Goal: Task Accomplishment & Management: Manage account settings

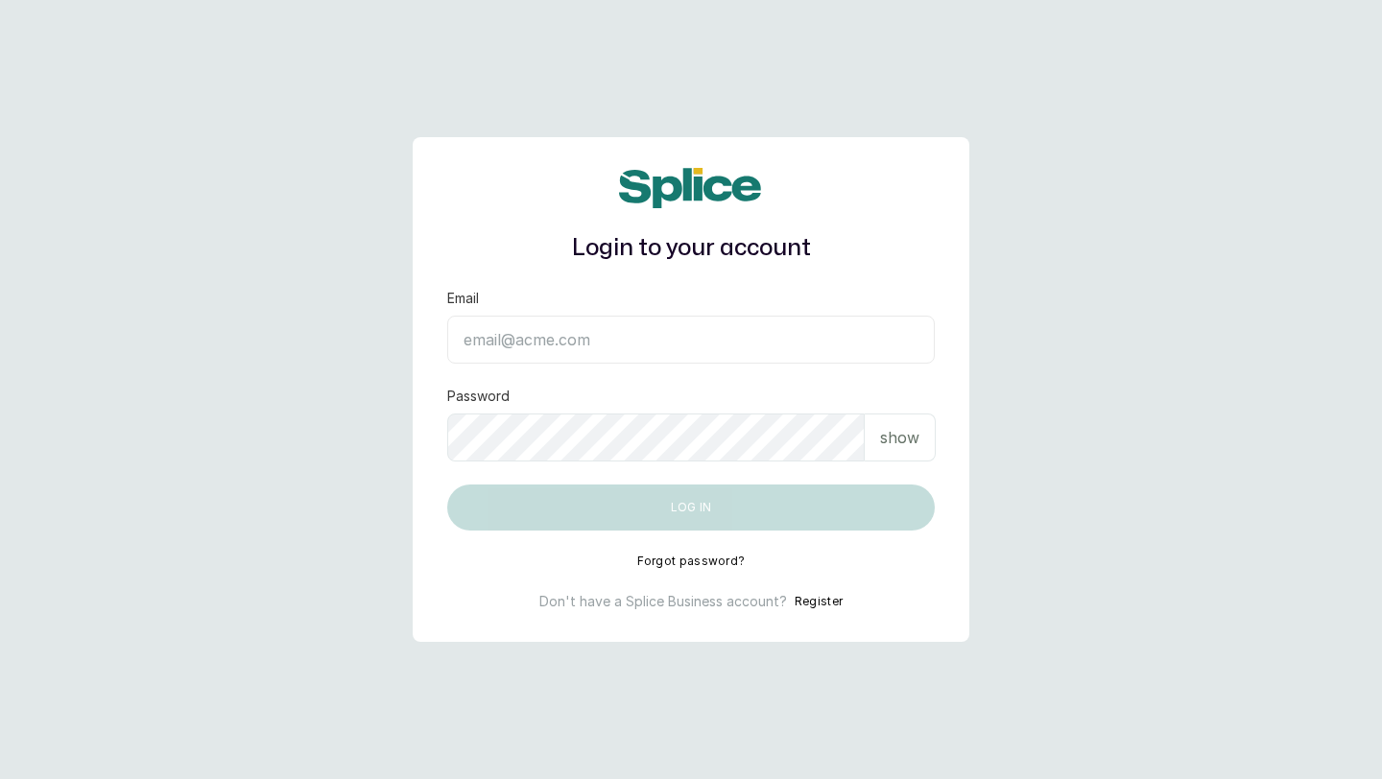
type input "[EMAIL_ADDRESS][DOMAIN_NAME]"
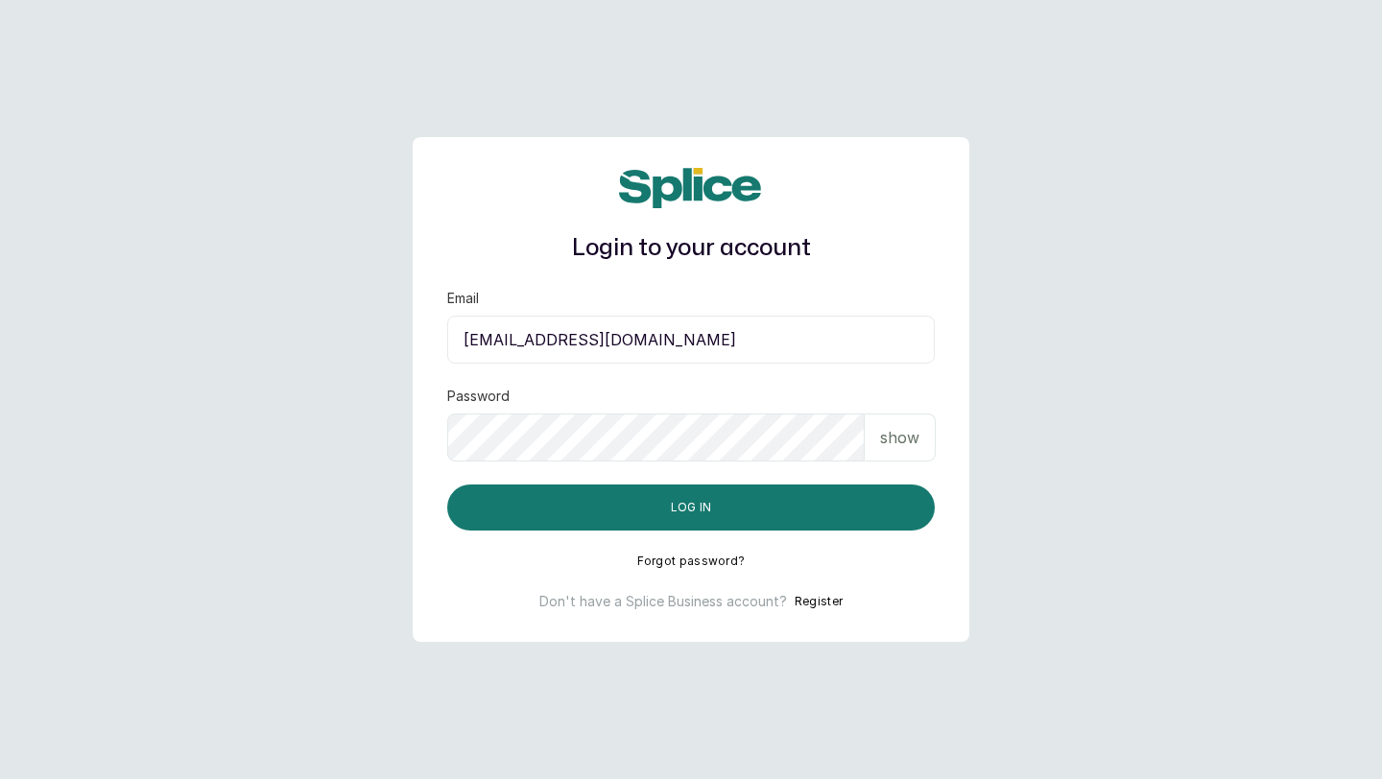
click at [588, 350] on input "[EMAIL_ADDRESS][DOMAIN_NAME]" at bounding box center [691, 340] width 488 height 48
click at [615, 340] on input "[EMAIL_ADDRESS][DOMAIN_NAME]" at bounding box center [691, 340] width 488 height 48
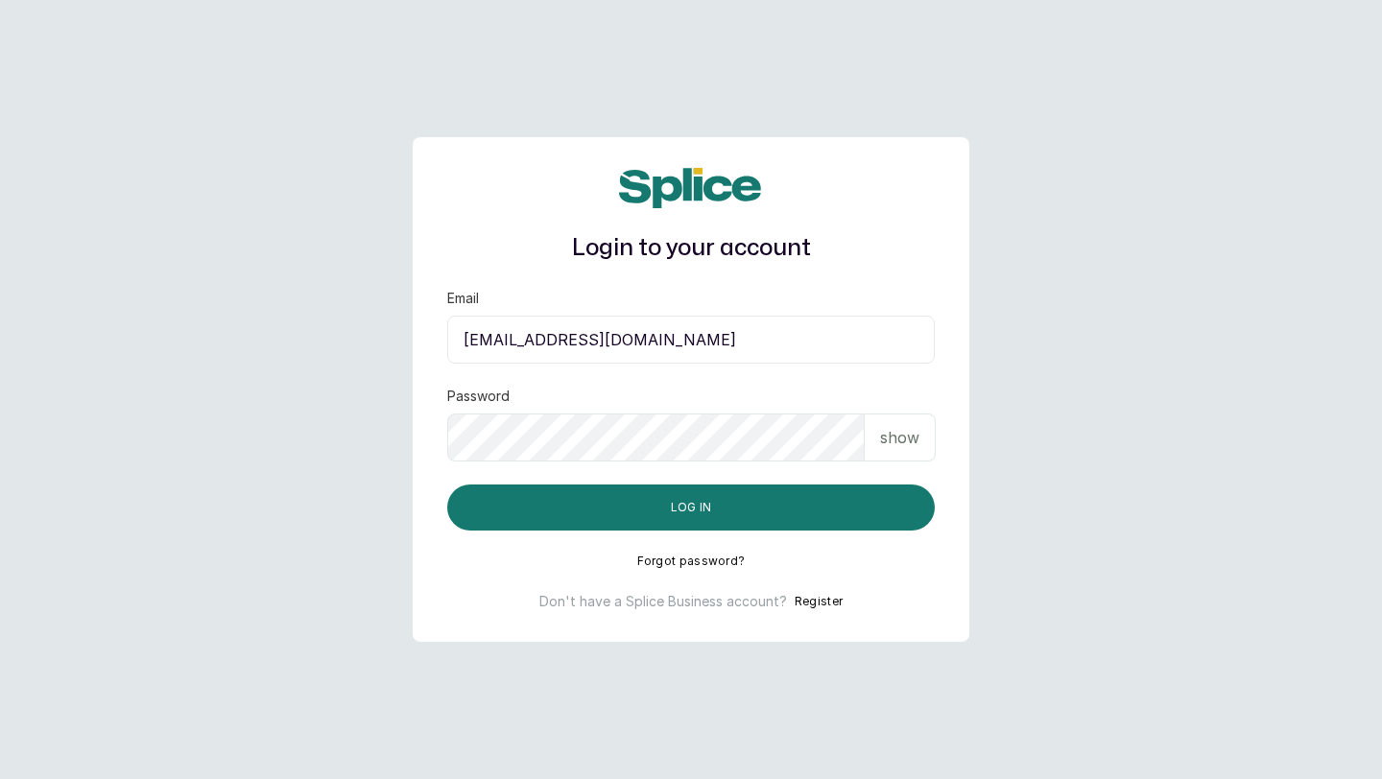
click at [615, 340] on input "[EMAIL_ADDRESS][DOMAIN_NAME]" at bounding box center [691, 340] width 488 height 48
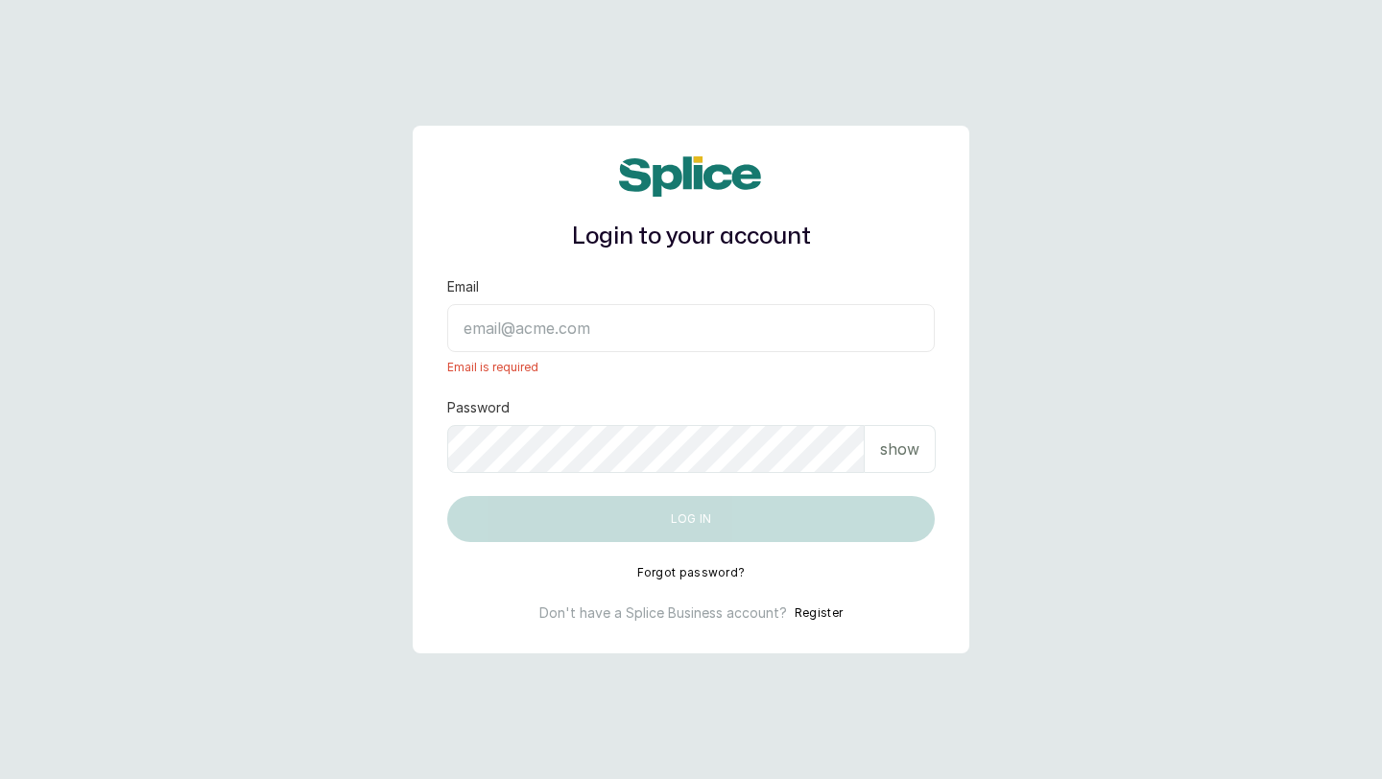
click at [583, 327] on input "Email" at bounding box center [691, 328] width 488 height 48
paste input "[EMAIL_ADDRESS][DOMAIN_NAME]"
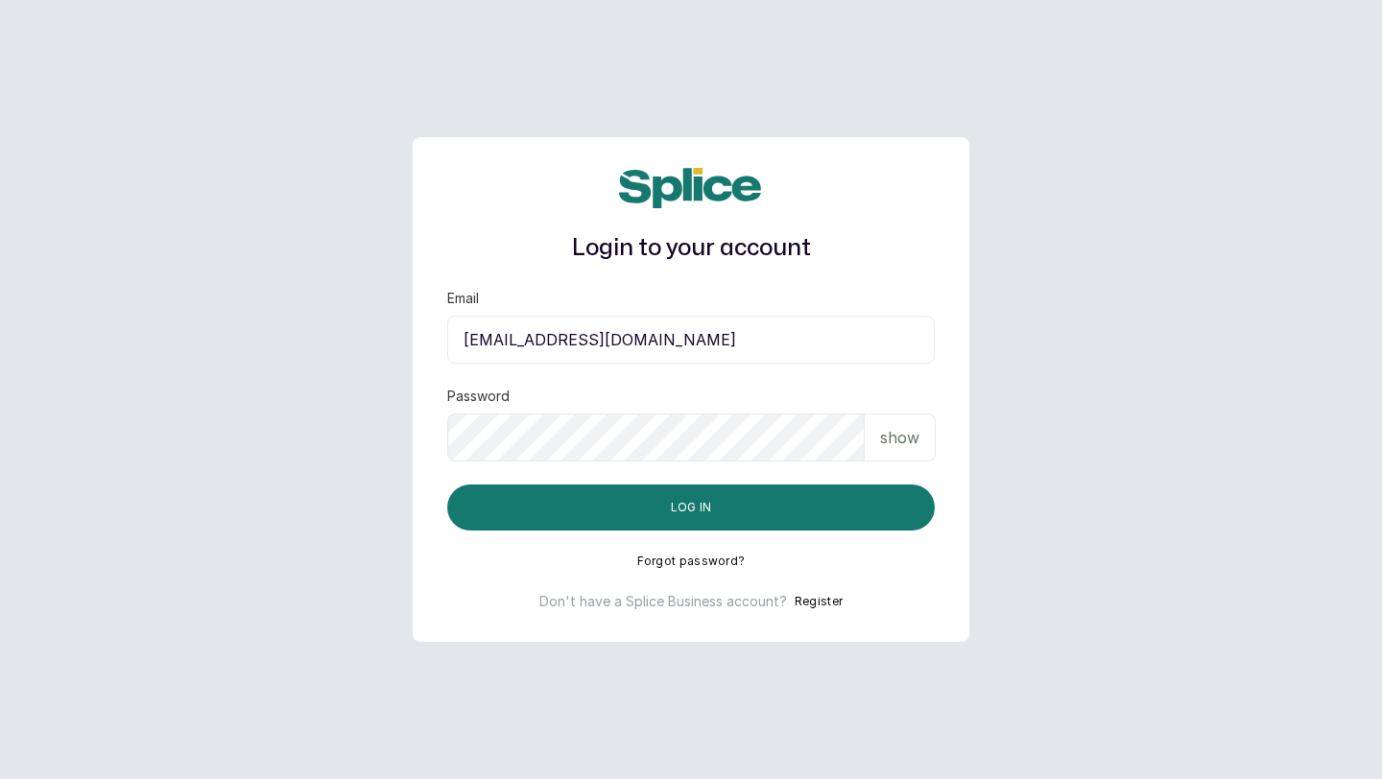
type input "[EMAIL_ADDRESS][DOMAIN_NAME]"
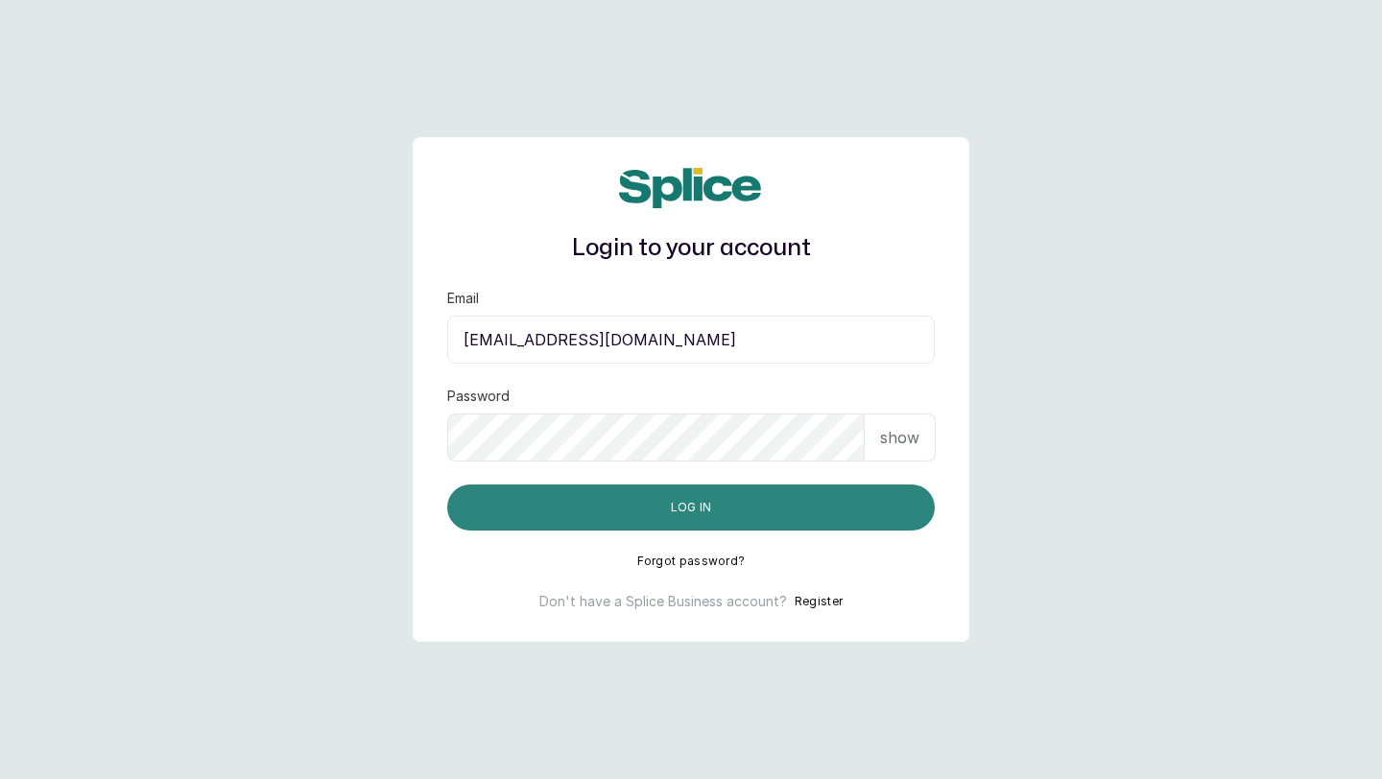
click at [789, 524] on button "Log in" at bounding box center [691, 508] width 488 height 46
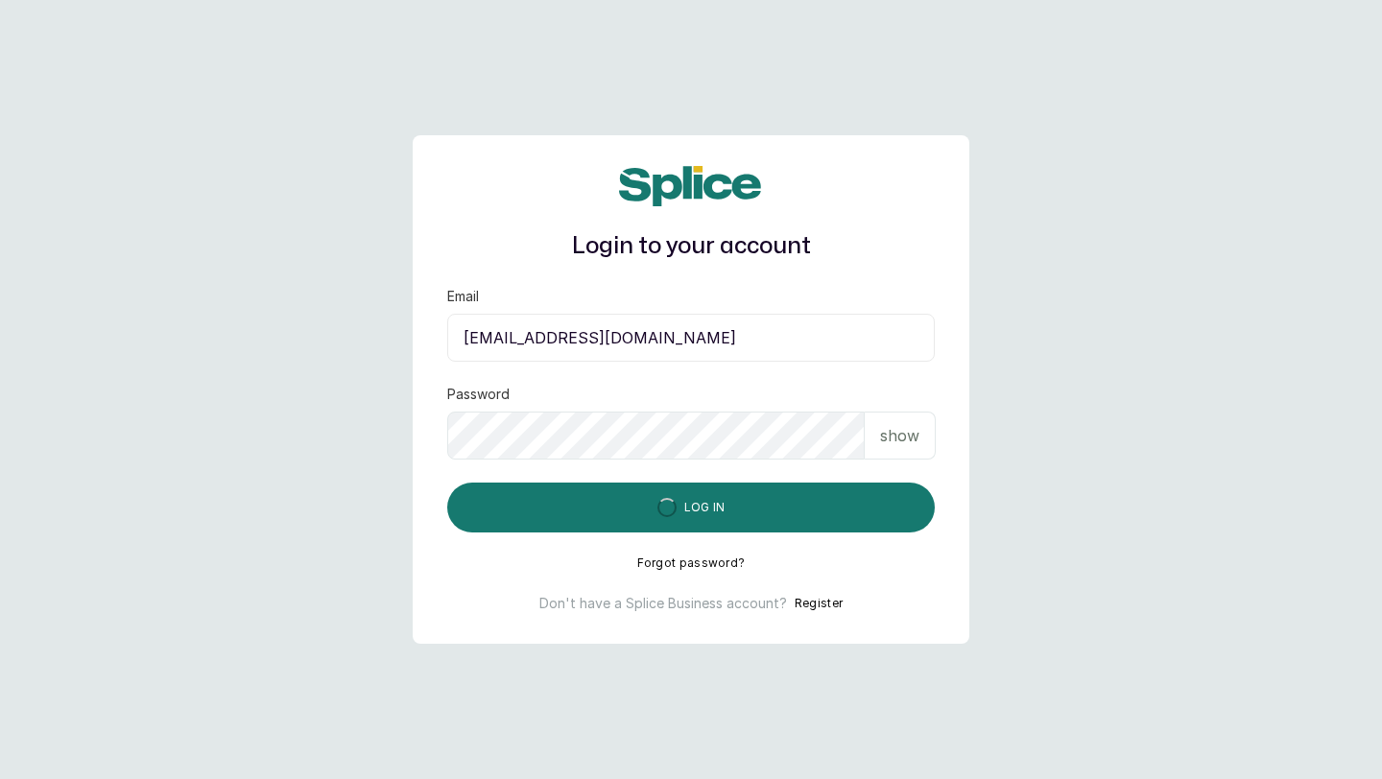
click at [889, 442] on p "show" at bounding box center [899, 435] width 39 height 23
click at [730, 338] on input "[EMAIL_ADDRESS][DOMAIN_NAME]" at bounding box center [691, 338] width 488 height 48
click at [464, 332] on input "[EMAIL_ADDRESS][DOMAIN_NAME]" at bounding box center [691, 338] width 488 height 48
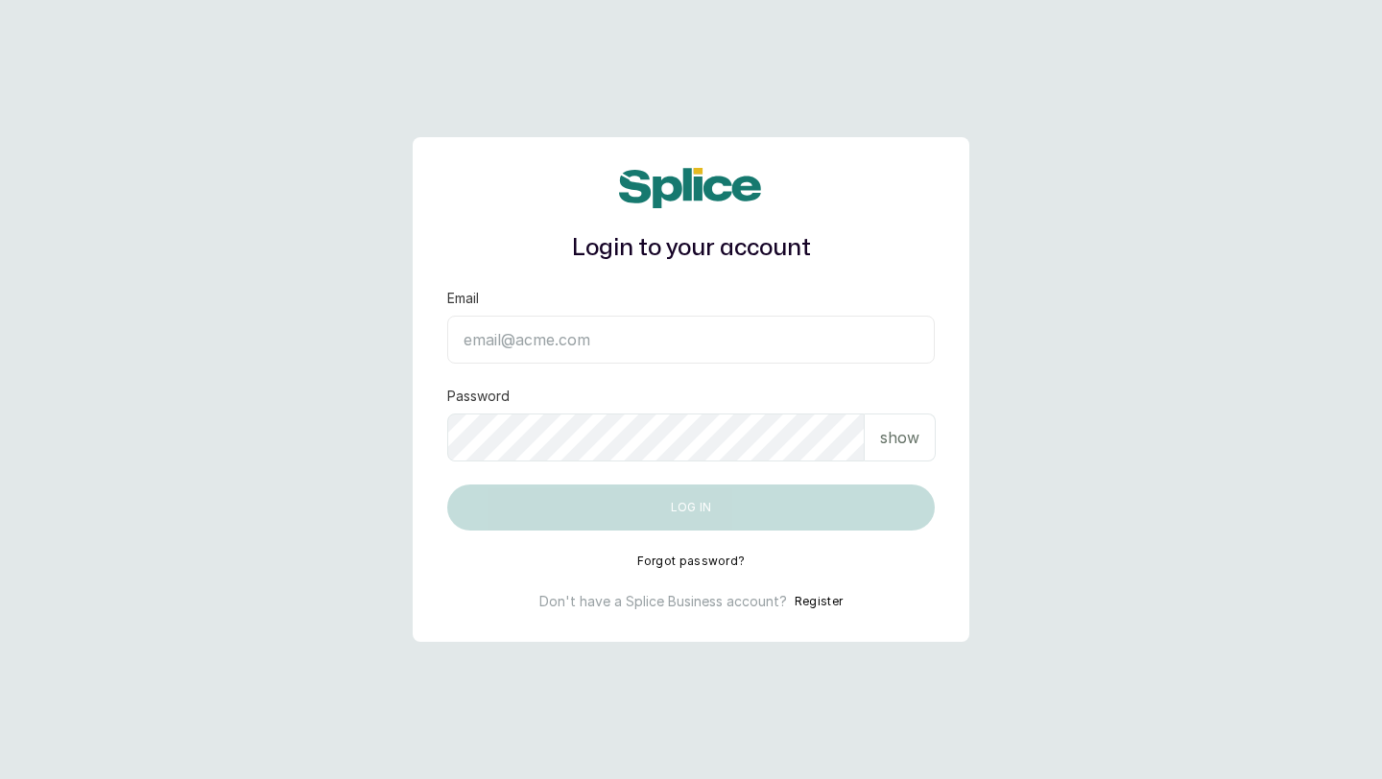
type input "layo@withsplice.com"
click at [585, 335] on input "[EMAIL_ADDRESS][DOMAIN_NAME]" at bounding box center [691, 340] width 488 height 48
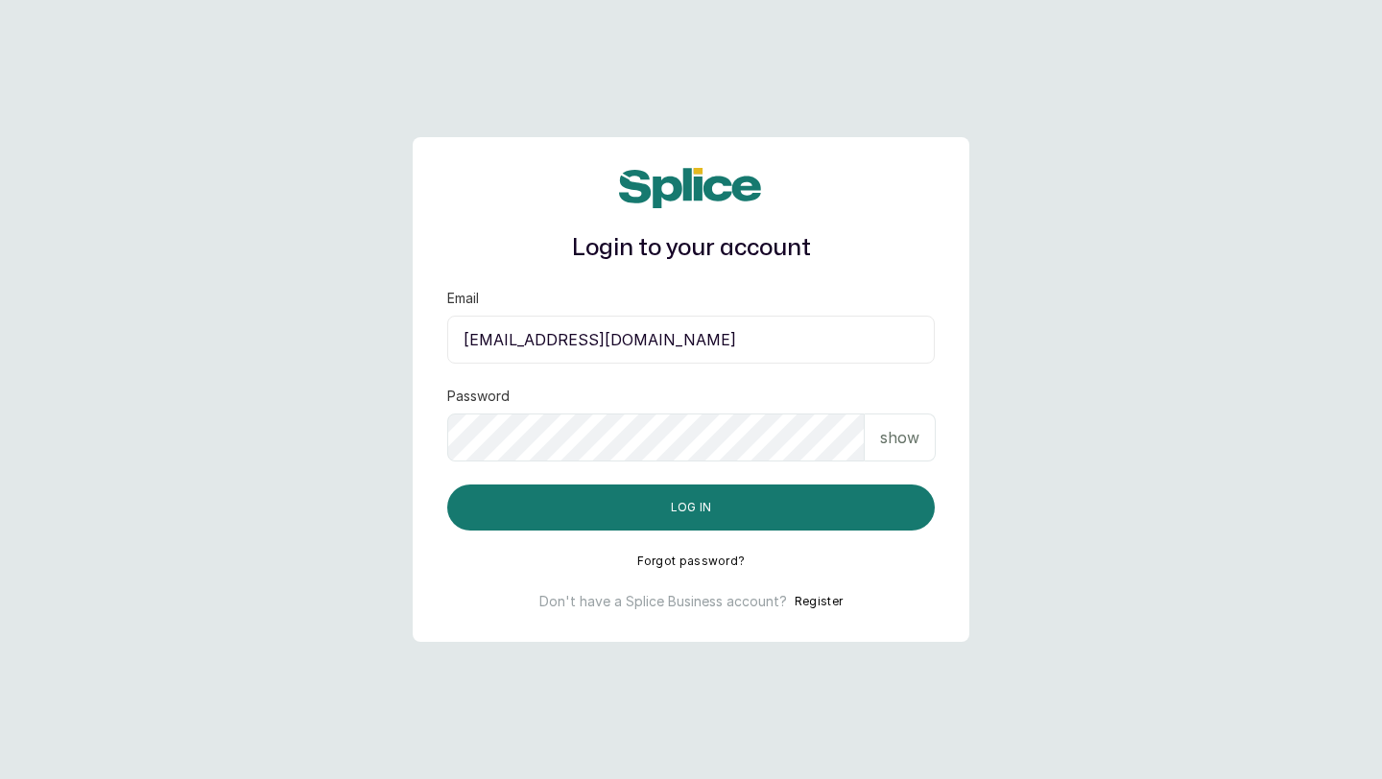
click at [585, 335] on input "[EMAIL_ADDRESS][DOMAIN_NAME]" at bounding box center [691, 340] width 488 height 48
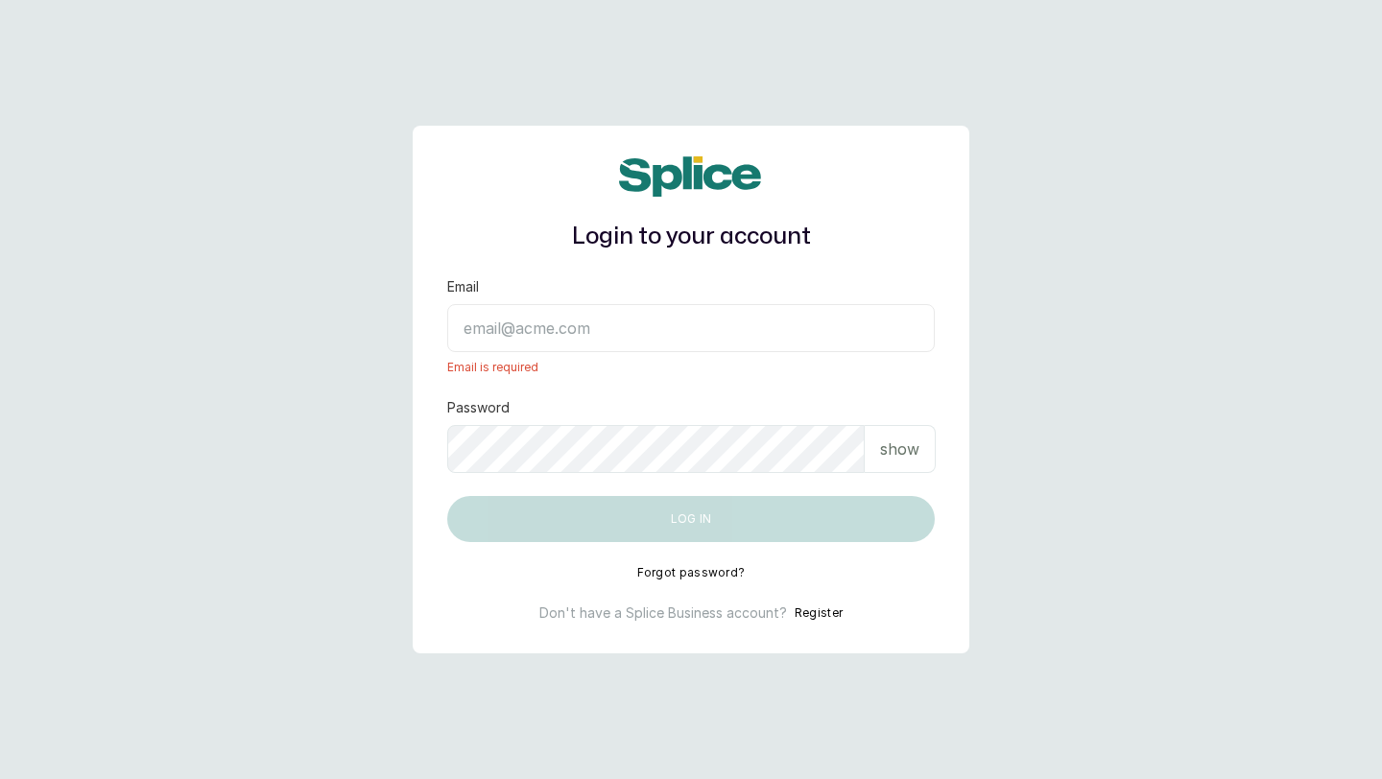
click at [573, 335] on input "Email" at bounding box center [691, 328] width 488 height 48
paste input "[EMAIL_ADDRESS][DOMAIN_NAME]"
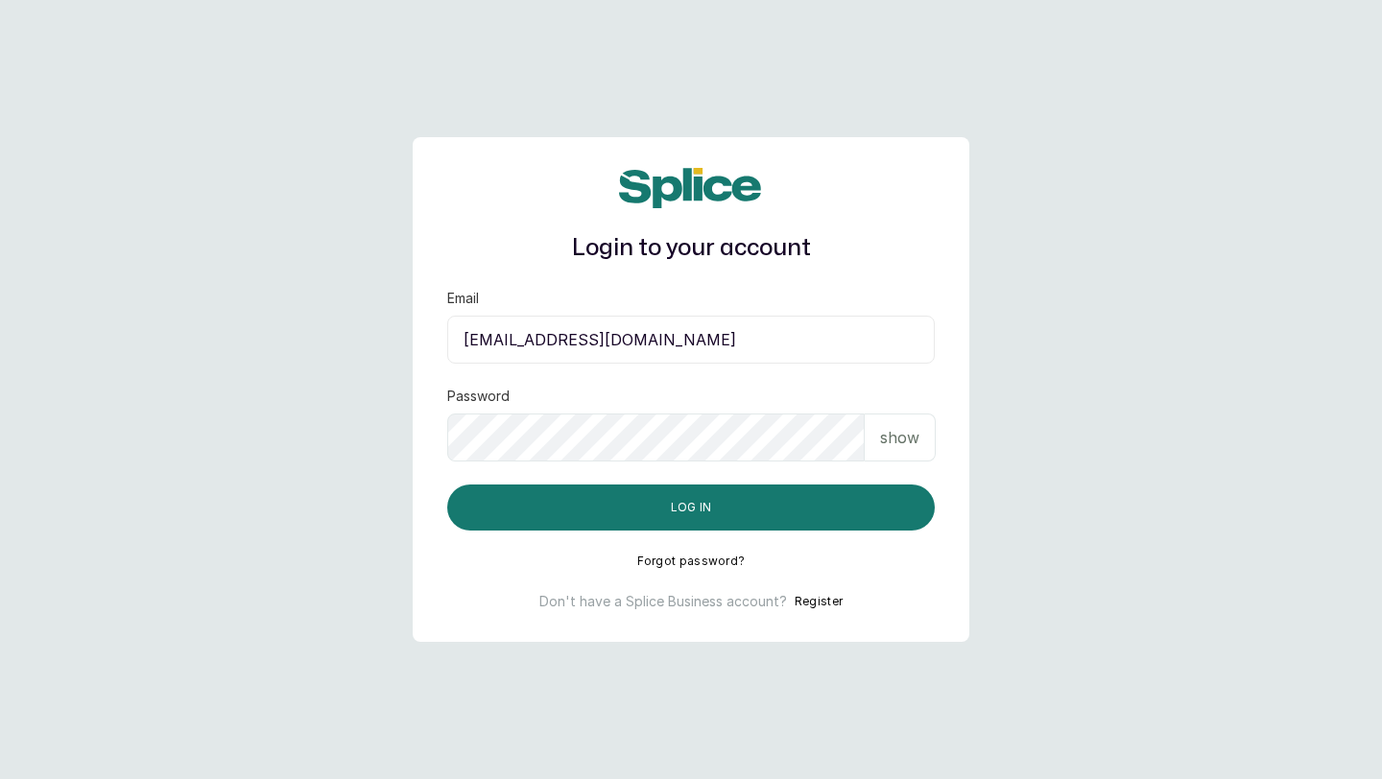
type input "[EMAIL_ADDRESS][DOMAIN_NAME]"
click at [892, 442] on p "show" at bounding box center [899, 437] width 39 height 23
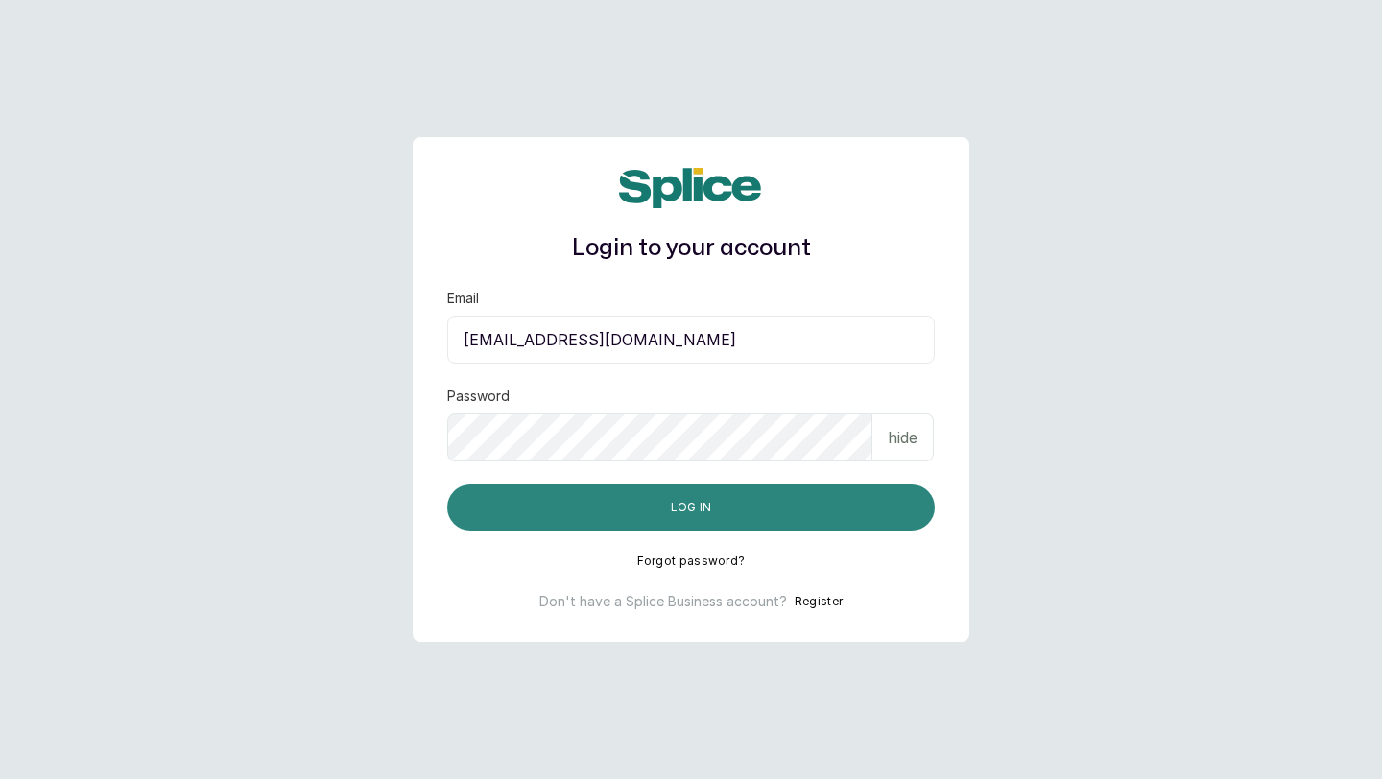
click at [838, 497] on button "Log in" at bounding box center [691, 508] width 488 height 46
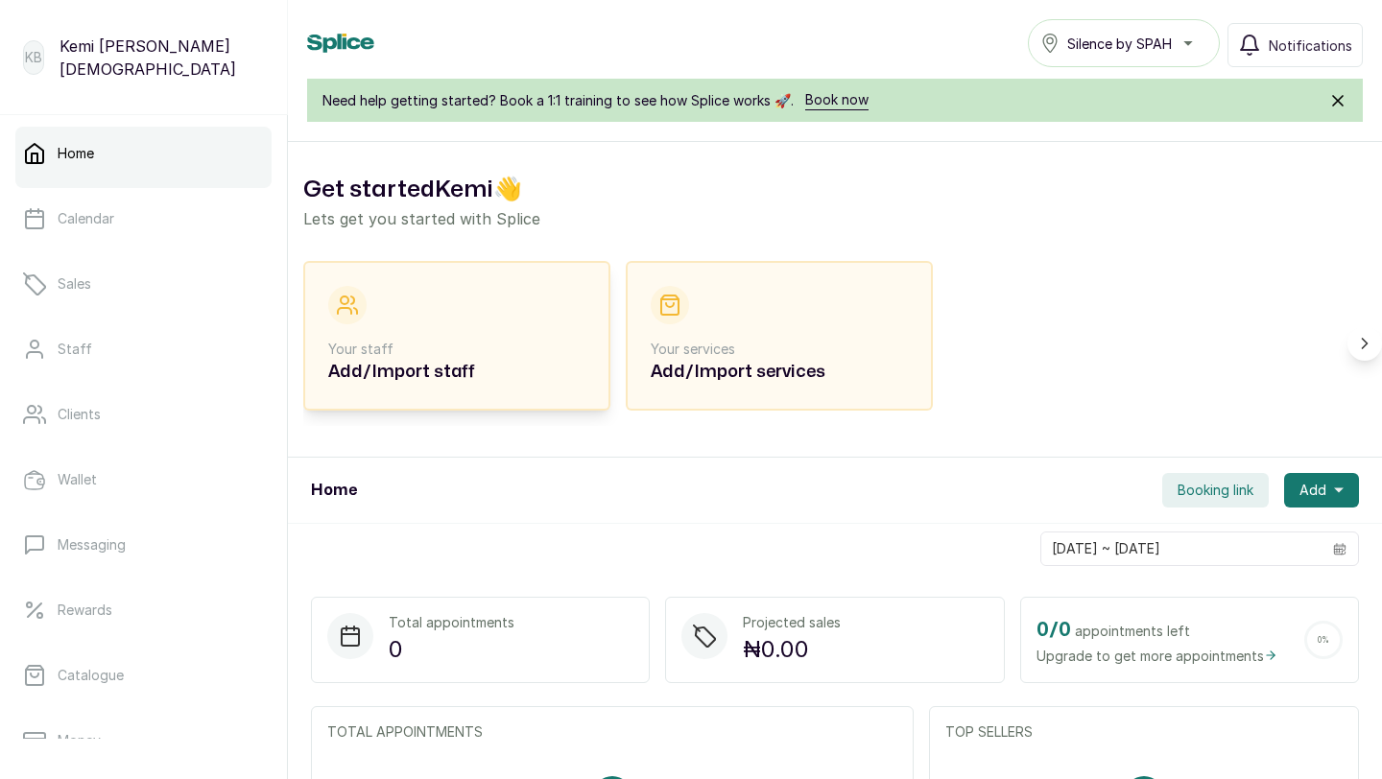
click at [457, 351] on p "Your staff" at bounding box center [456, 349] width 257 height 19
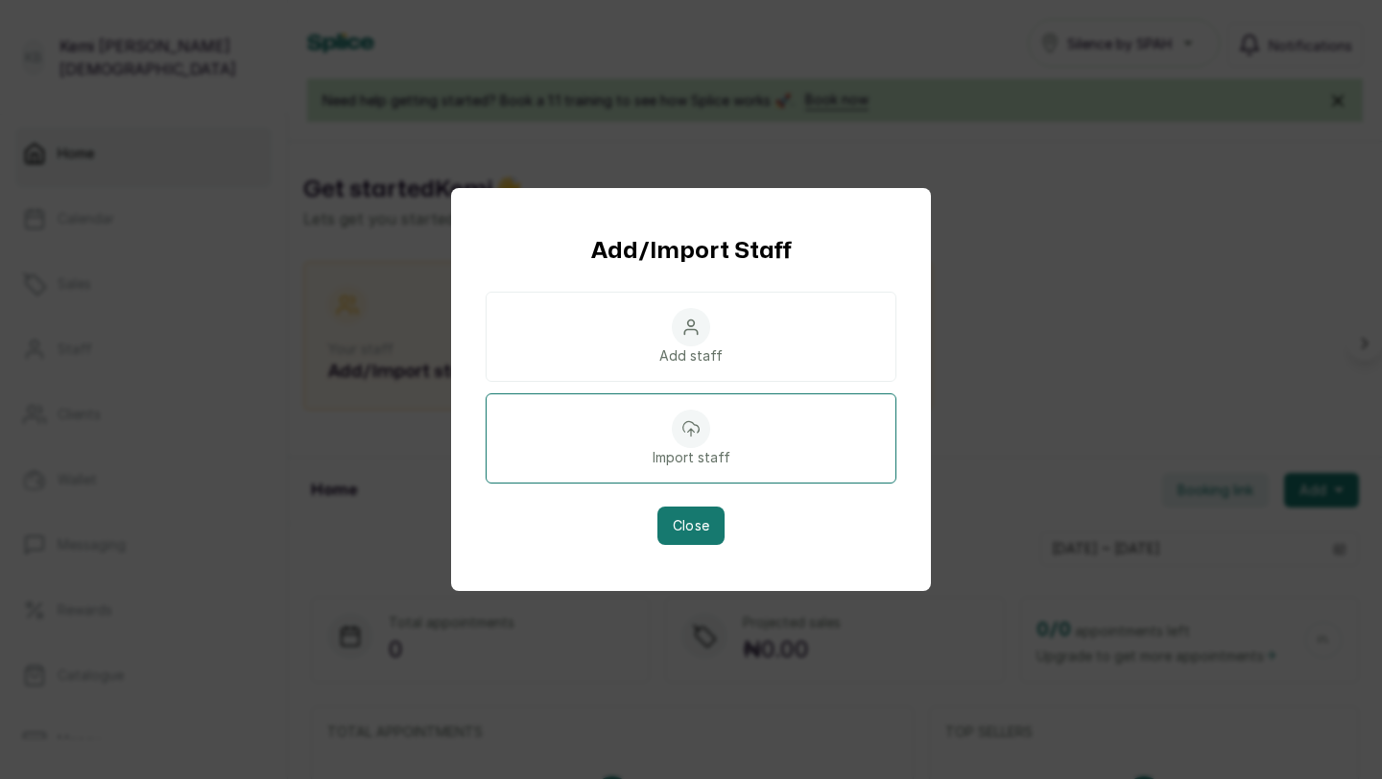
click at [685, 461] on p "Import staff" at bounding box center [692, 457] width 78 height 19
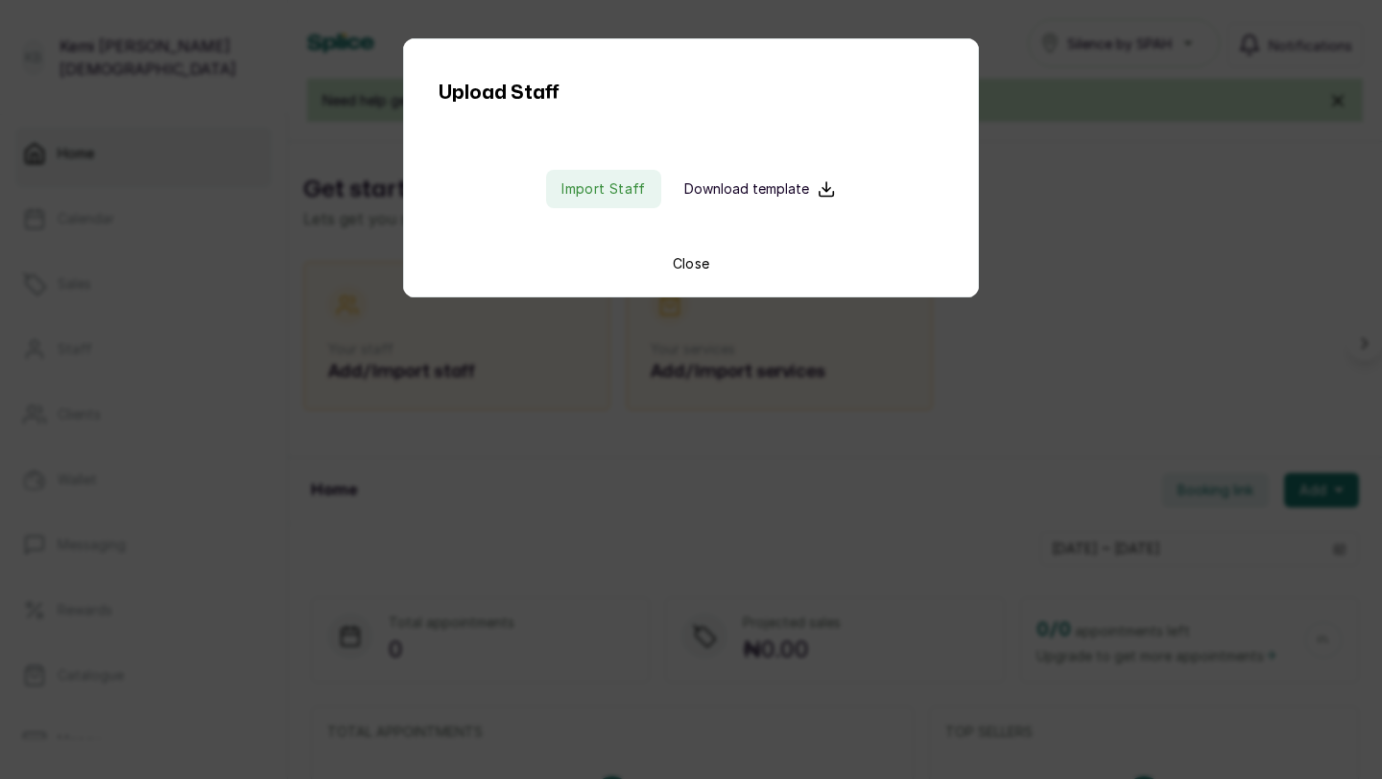
click at [731, 184] on p "Download template" at bounding box center [746, 188] width 125 height 19
click at [683, 271] on button "Close" at bounding box center [691, 263] width 37 height 19
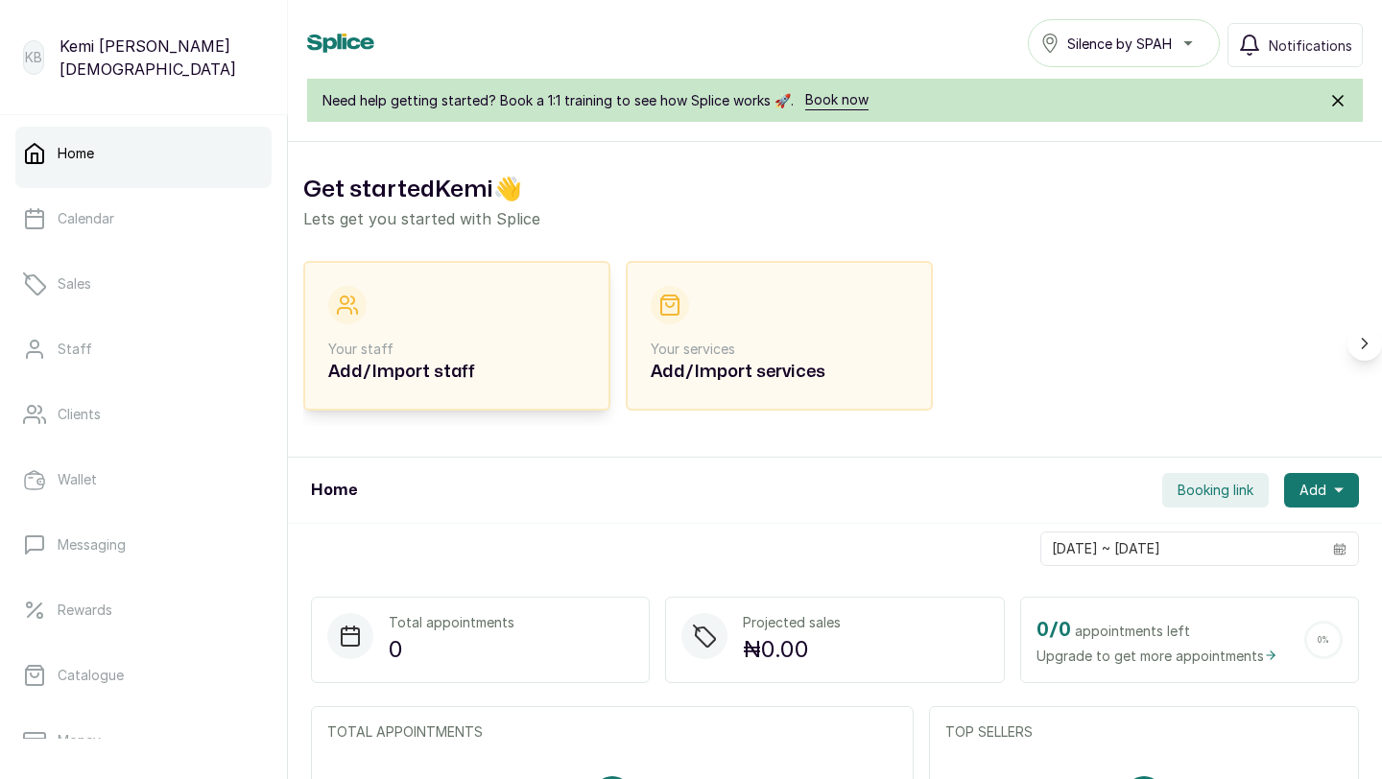
click at [466, 356] on p "Your staff" at bounding box center [456, 349] width 257 height 19
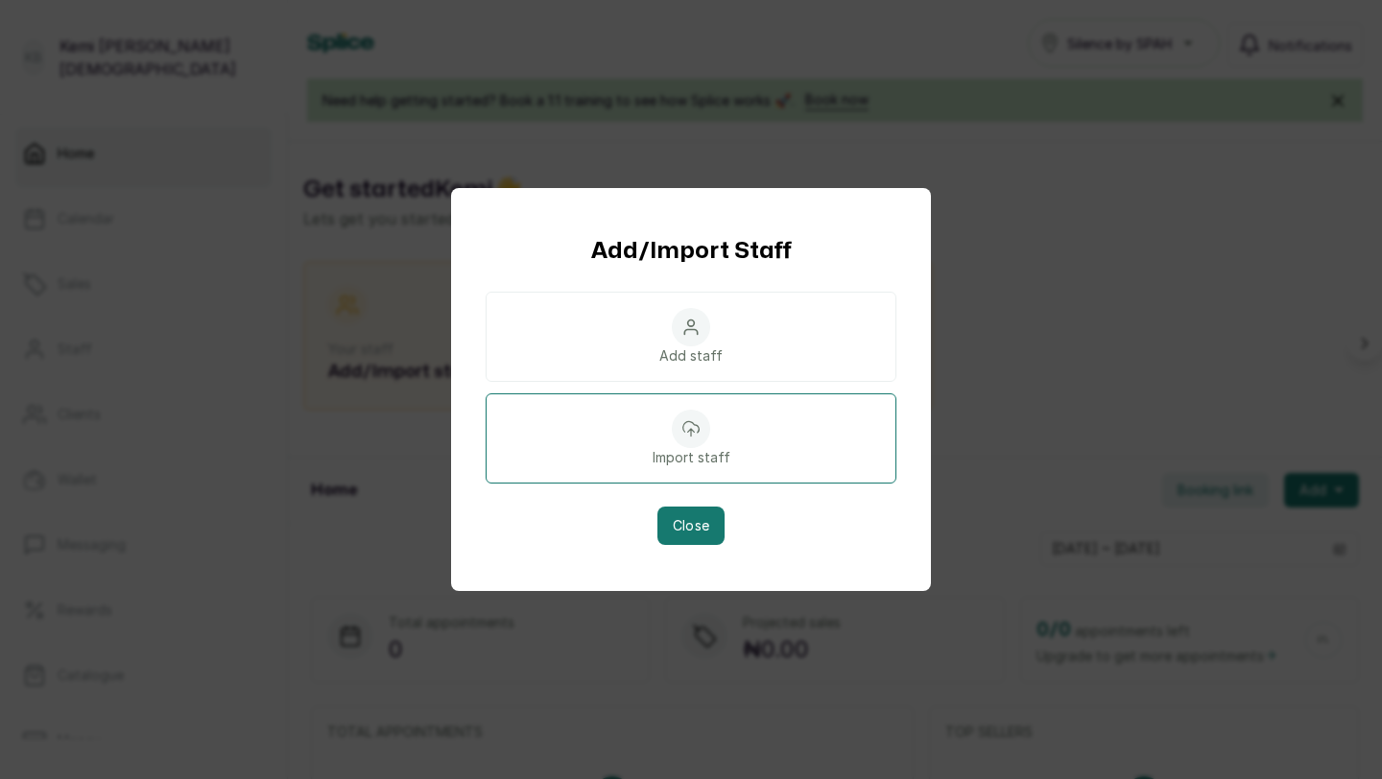
click at [722, 458] on p "Import staff" at bounding box center [692, 457] width 78 height 19
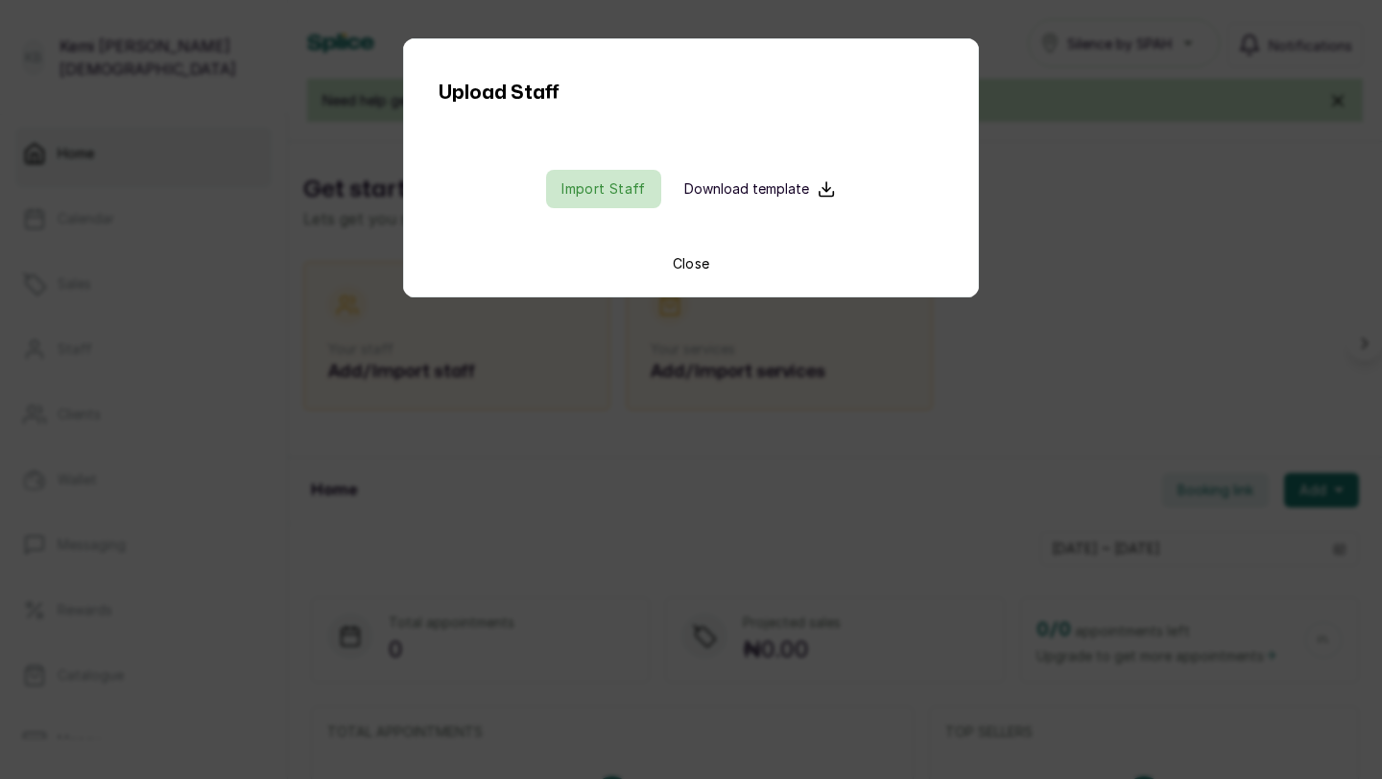
click at [629, 198] on input "file" at bounding box center [603, 189] width 123 height 38
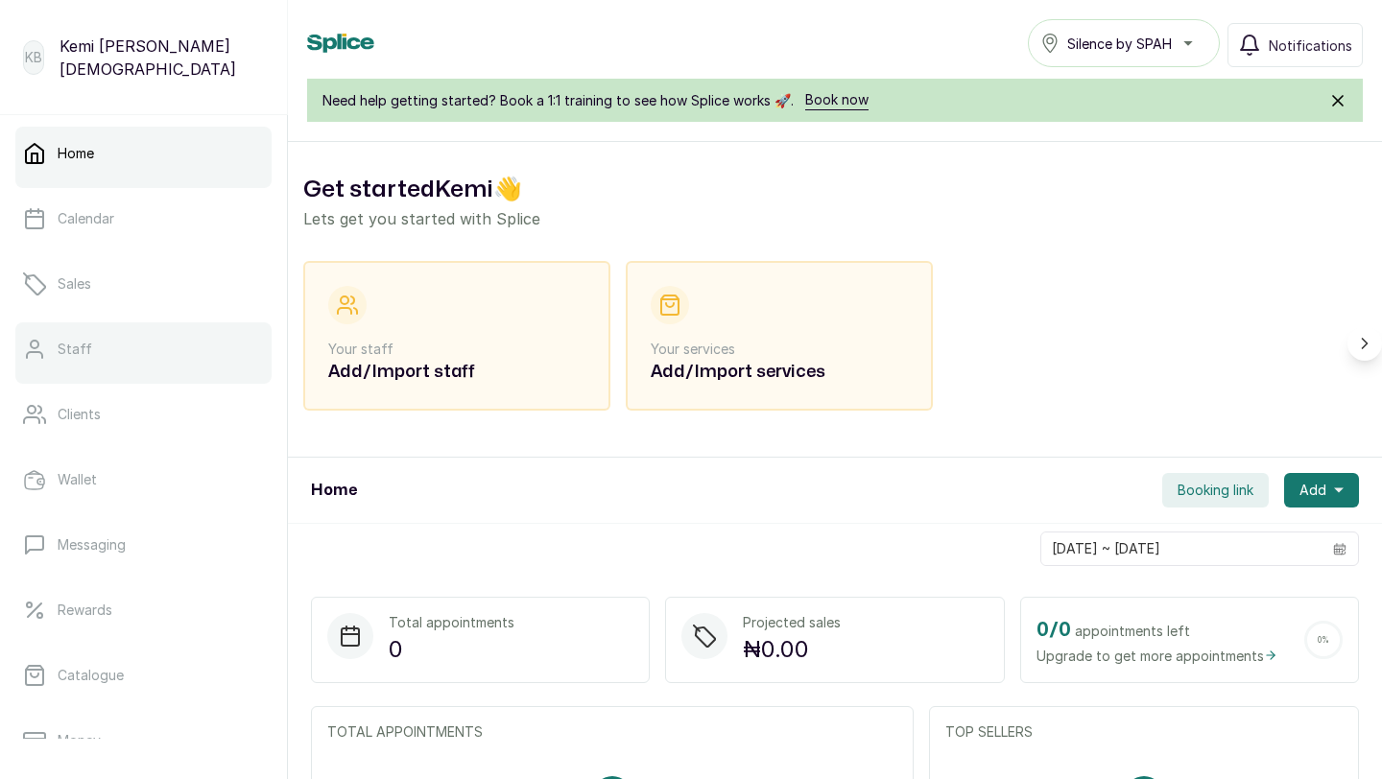
click at [89, 330] on link "Staff" at bounding box center [143, 350] width 256 height 54
